Goal: Feedback & Contribution: Leave review/rating

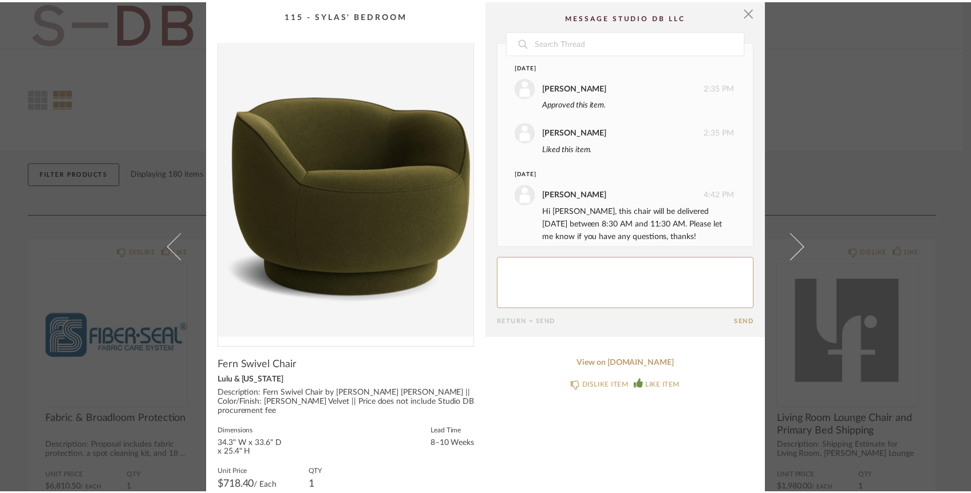
scroll to position [56, 0]
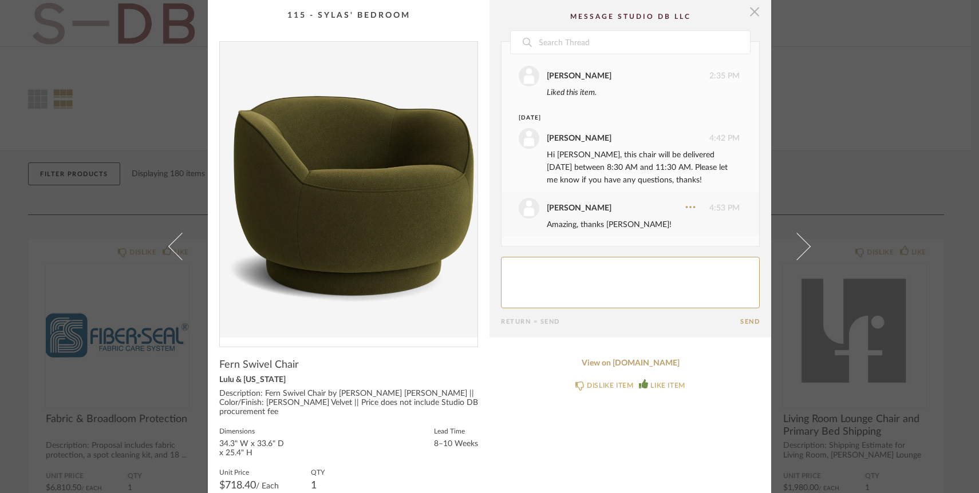
click at [751, 11] on span "button" at bounding box center [754, 11] width 23 height 23
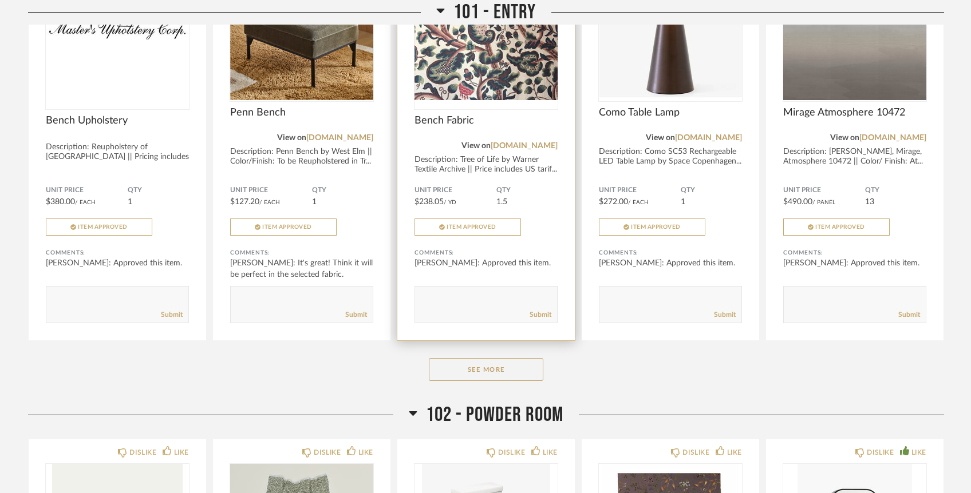
scroll to position [777, 0]
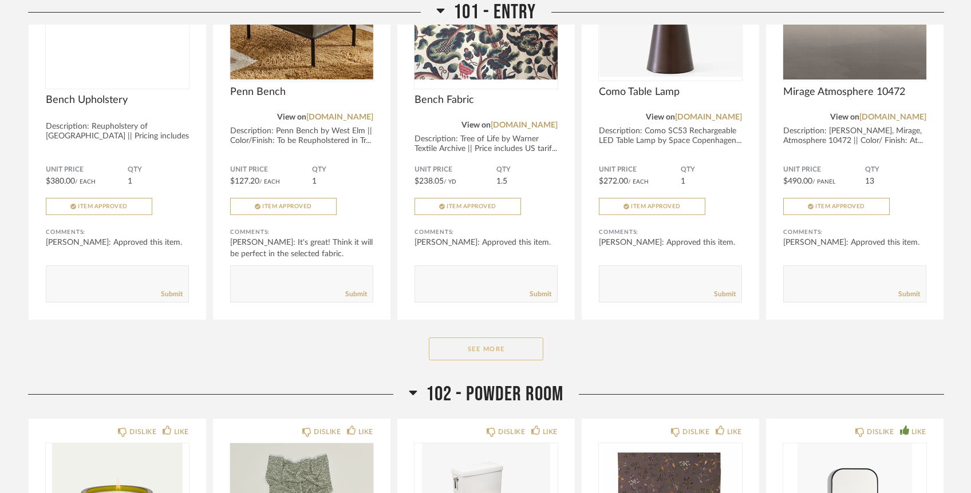
click at [473, 338] on button "See More" at bounding box center [486, 349] width 114 height 23
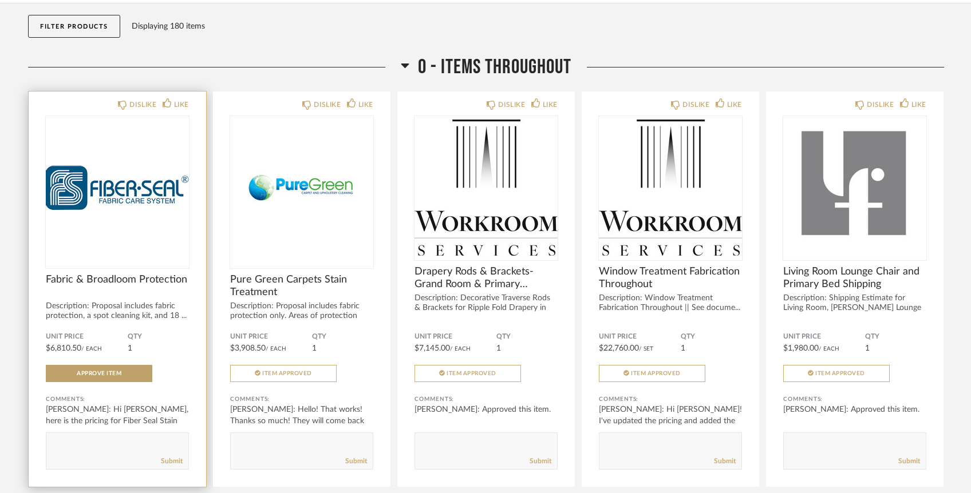
scroll to position [0, 0]
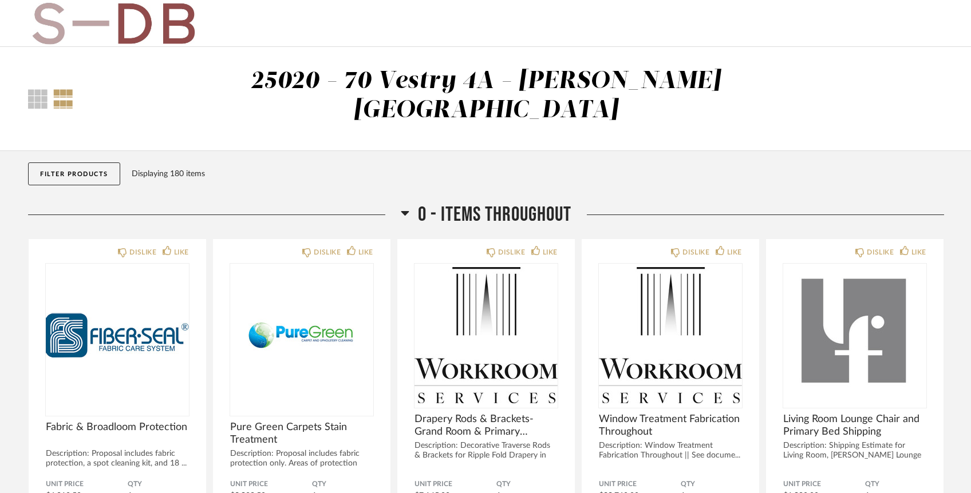
click at [50, 163] on button "Filter Products" at bounding box center [74, 174] width 92 height 23
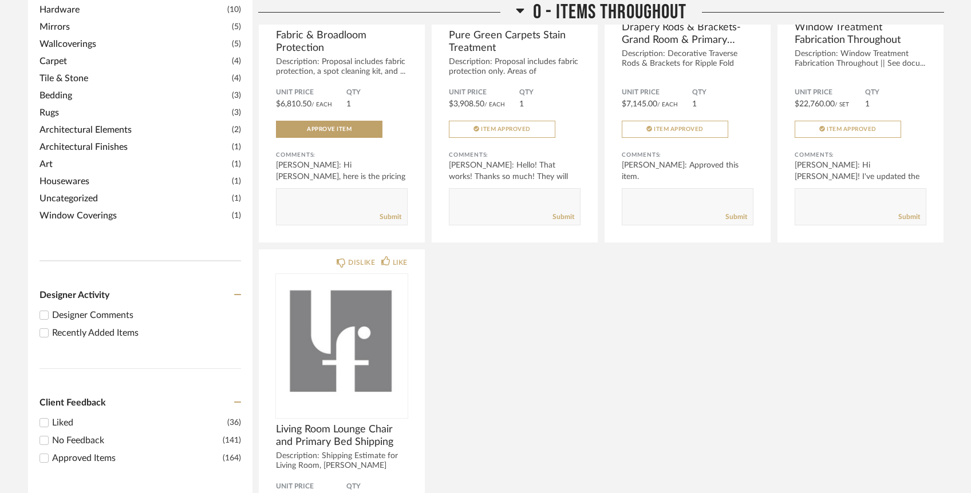
scroll to position [589, 0]
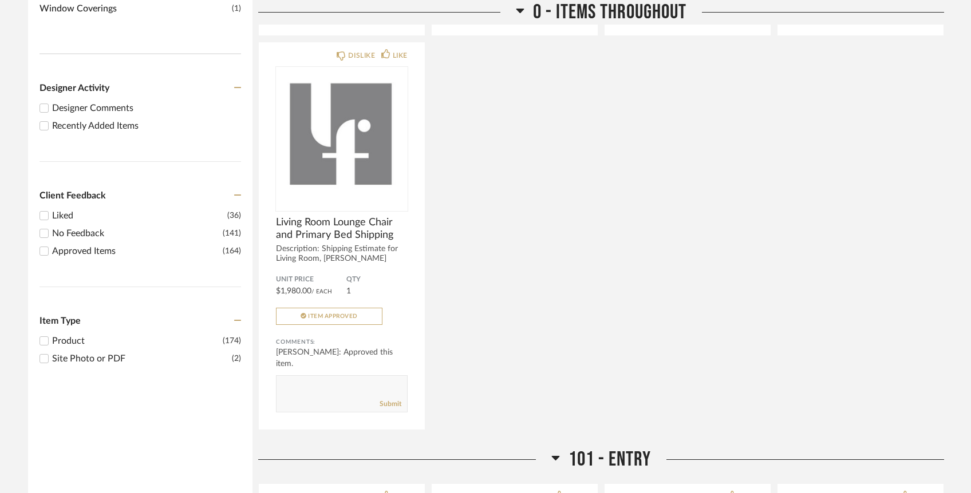
click at [41, 119] on input "Recently Added Items" at bounding box center [44, 126] width 14 height 14
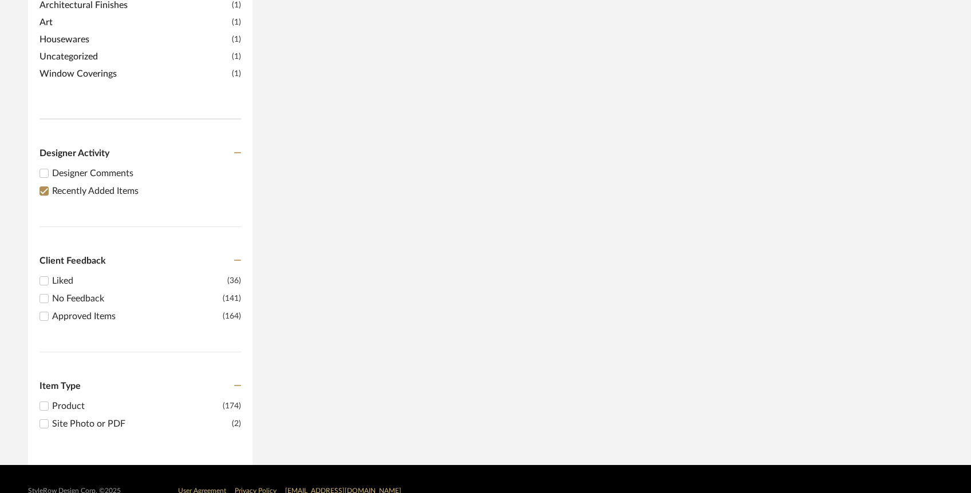
scroll to position [0, 0]
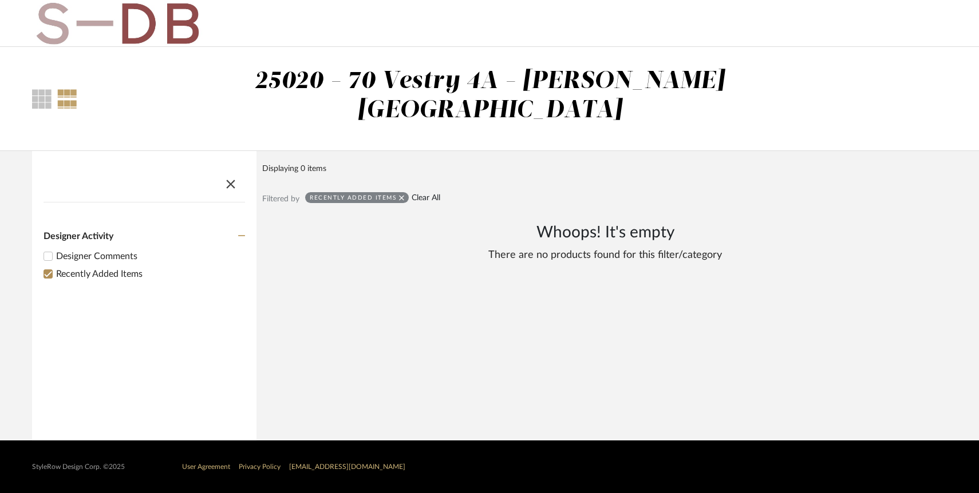
click at [419, 193] on link "Clear All" at bounding box center [425, 198] width 29 height 10
checkbox input "false"
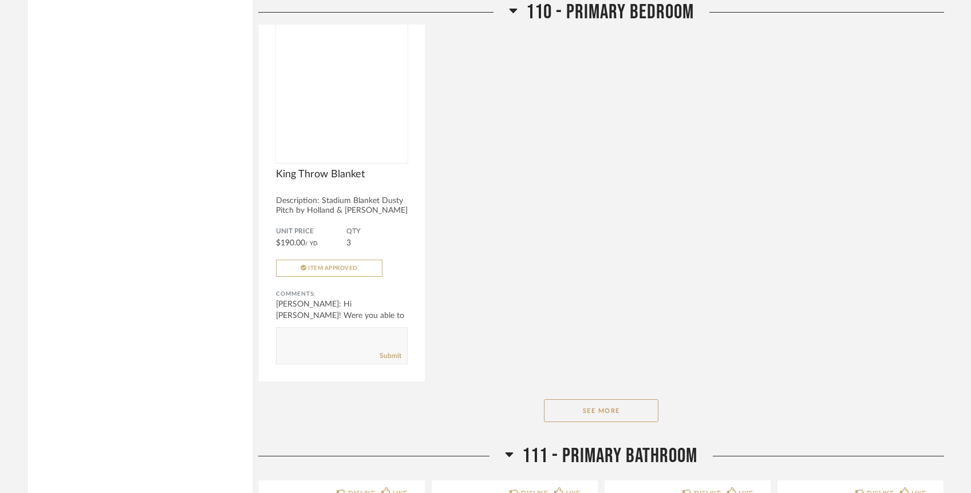
scroll to position [6578, 0]
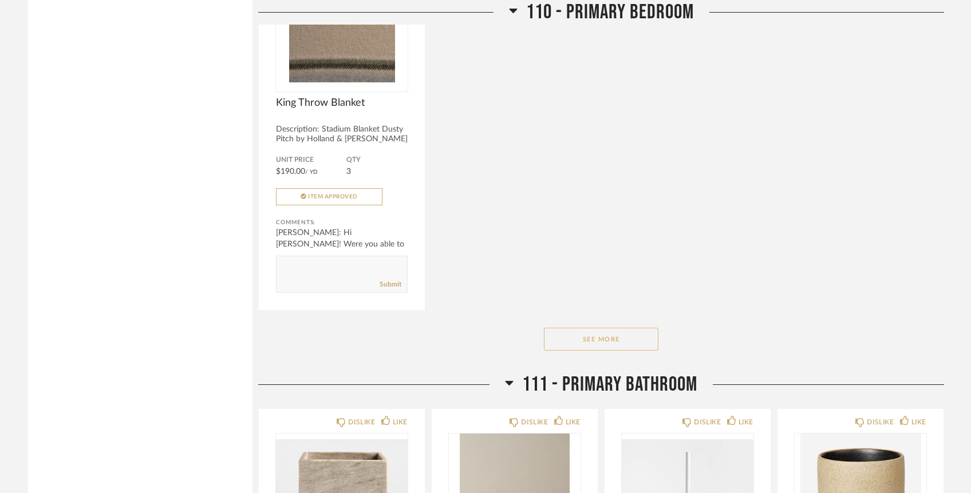
click at [632, 328] on button "See More" at bounding box center [601, 339] width 114 height 23
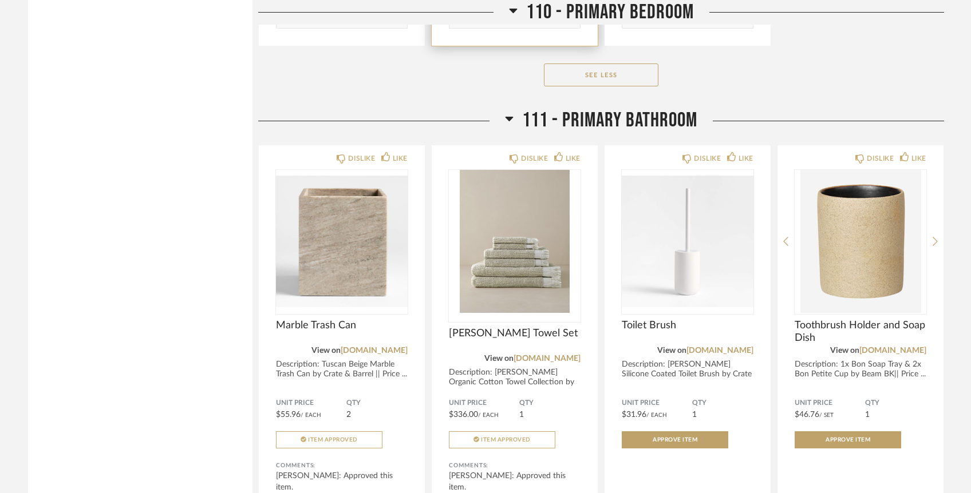
scroll to position [8127, 0]
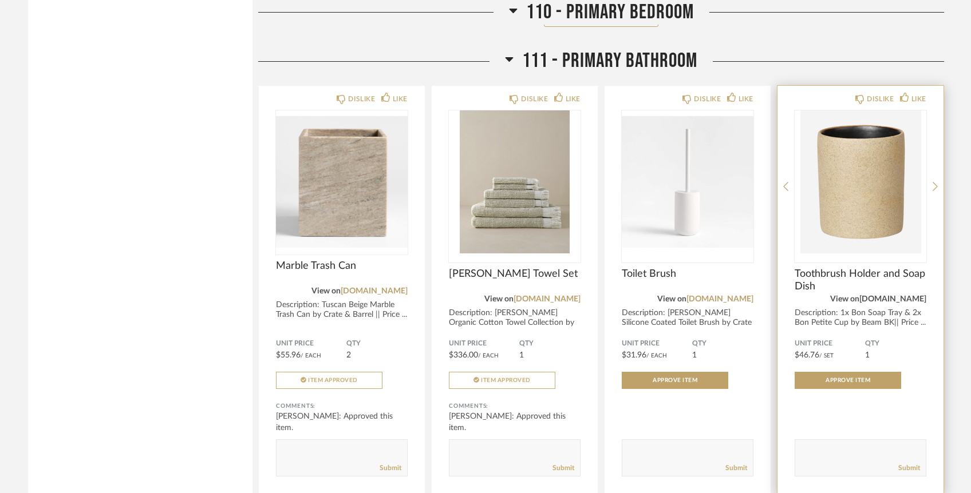
click at [906, 295] on link "[DOMAIN_NAME]" at bounding box center [892, 299] width 67 height 8
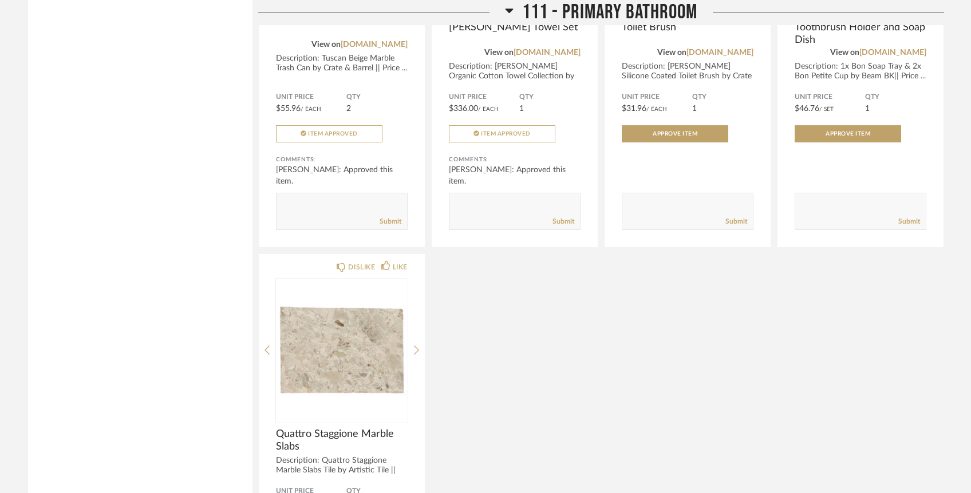
scroll to position [8580, 0]
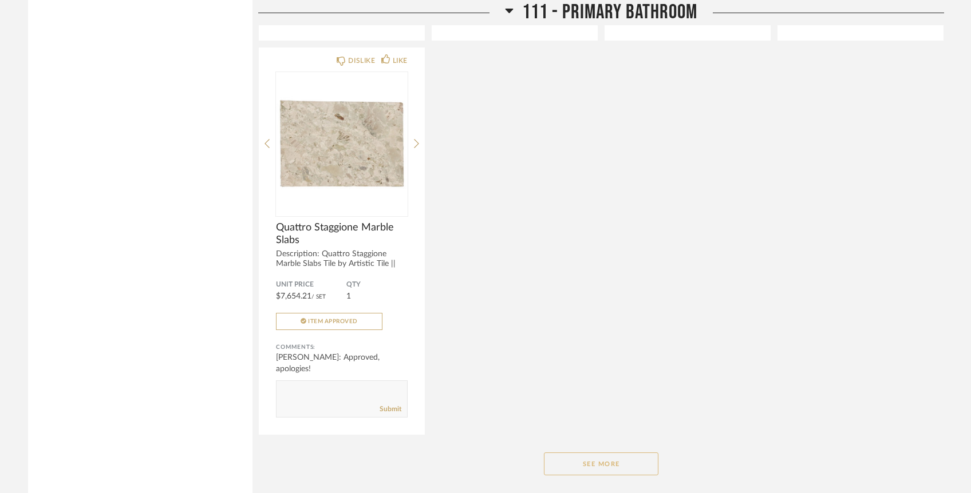
click at [641, 453] on button "See More" at bounding box center [601, 464] width 114 height 23
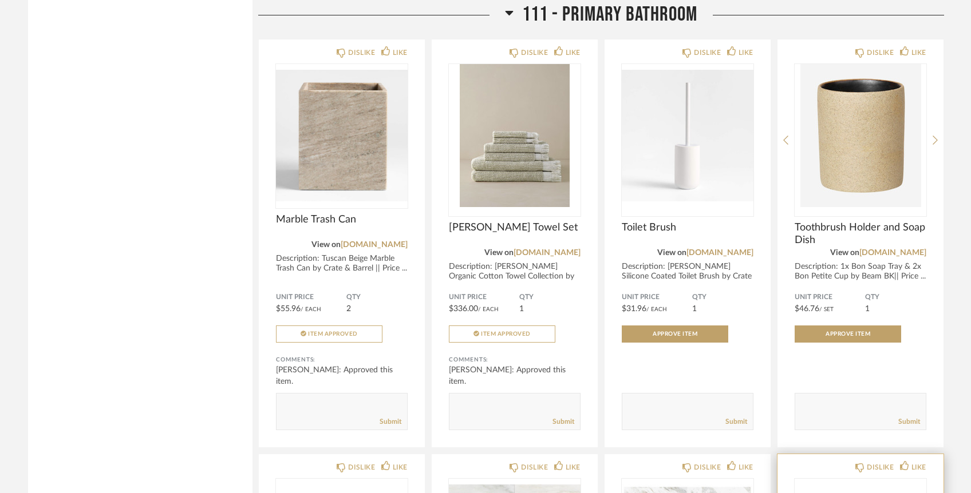
scroll to position [8147, 0]
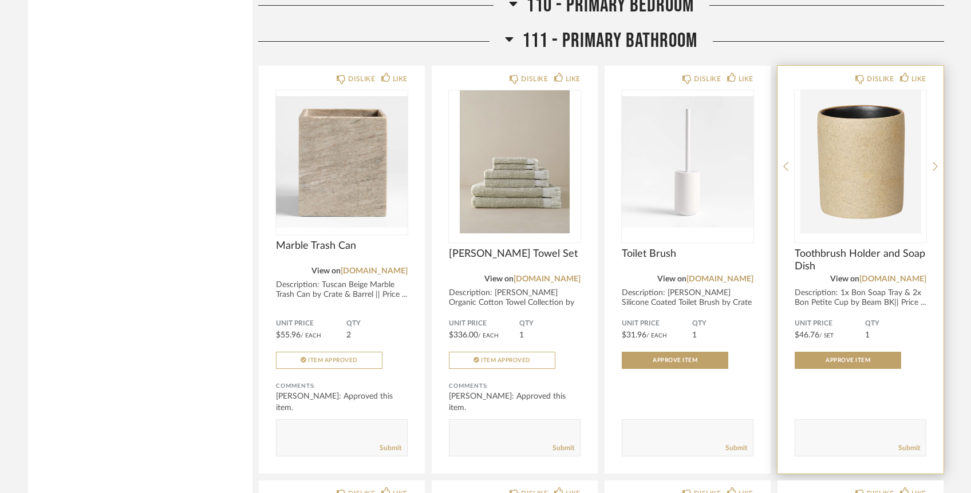
click at [870, 157] on img "0" at bounding box center [860, 161] width 132 height 143
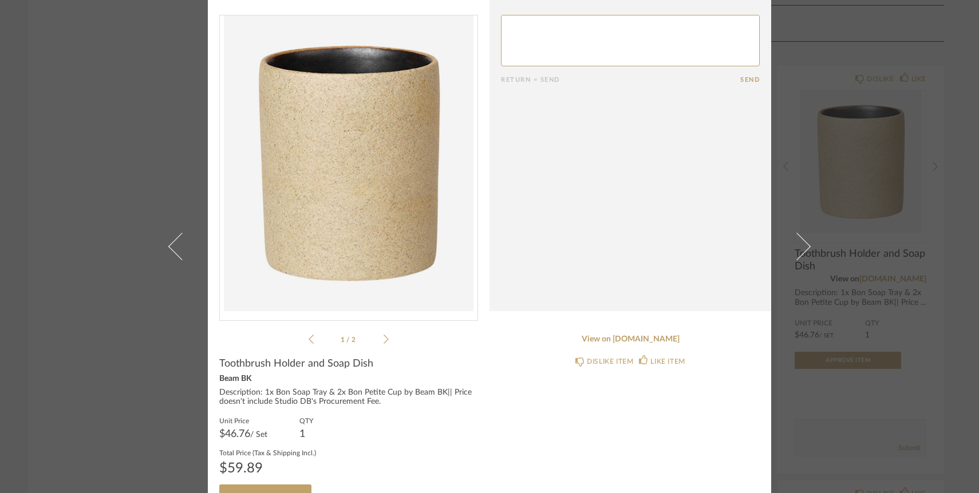
scroll to position [52, 0]
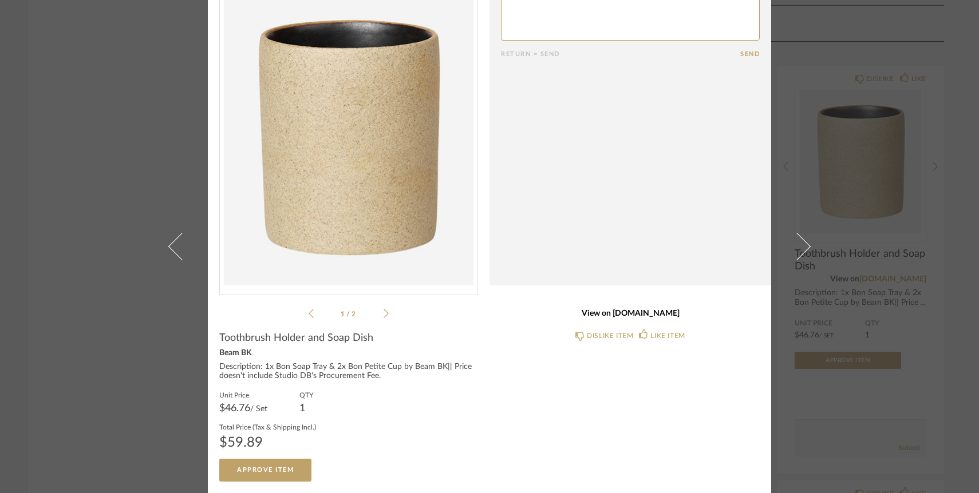
click at [648, 310] on link "View on [DOMAIN_NAME]" at bounding box center [630, 314] width 259 height 10
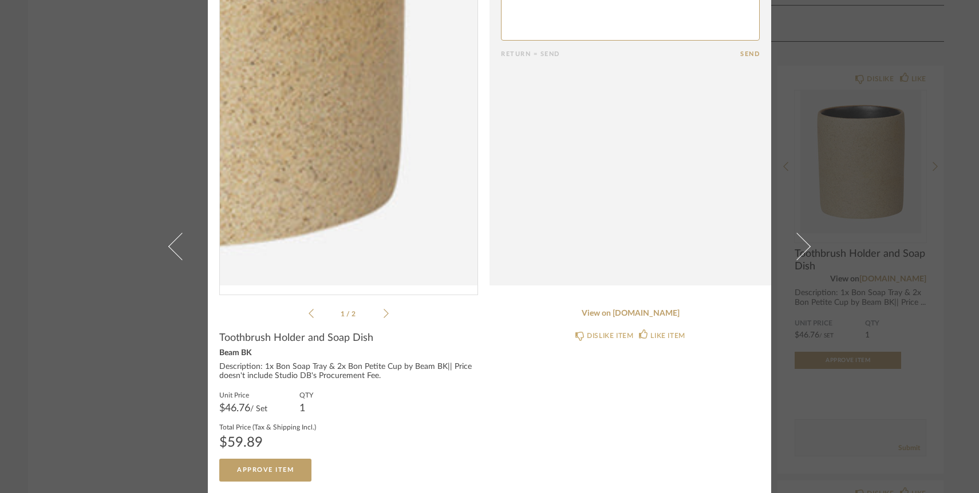
scroll to position [0, 0]
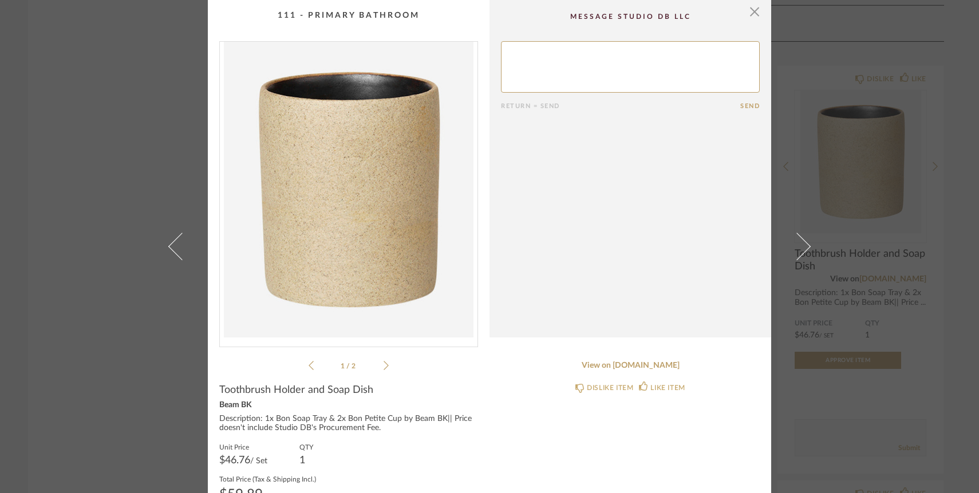
click at [602, 54] on textarea at bounding box center [630, 67] width 259 height 52
click at [702, 53] on textarea at bounding box center [630, 67] width 259 height 52
click at [750, 53] on textarea at bounding box center [630, 67] width 259 height 52
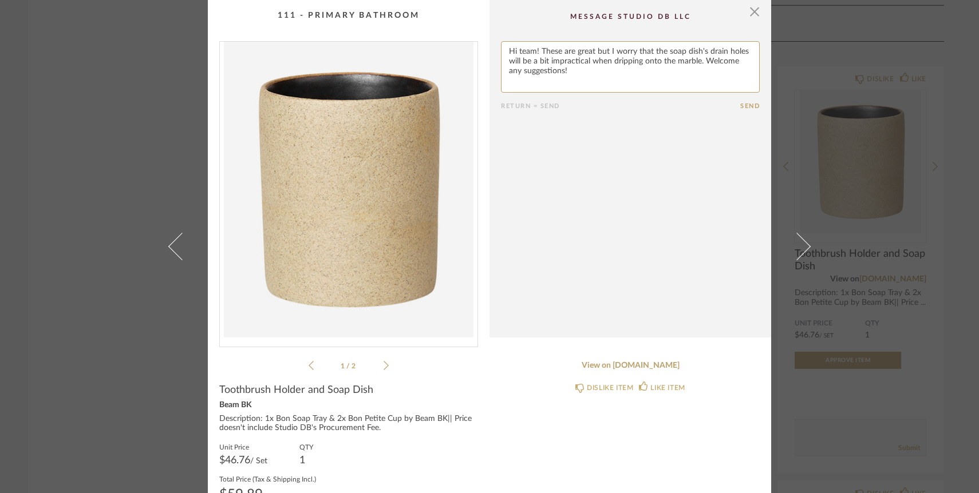
drag, startPoint x: 701, startPoint y: 60, endPoint x: 706, endPoint y: 74, distance: 14.7
click at [707, 74] on textarea at bounding box center [630, 67] width 259 height 52
type textarea "Hi team! These are great but I worry that the soap dish's drain holes will be a…"
click at [740, 106] on button "Send" at bounding box center [749, 105] width 19 height 7
